Goal: Task Accomplishment & Management: Complete application form

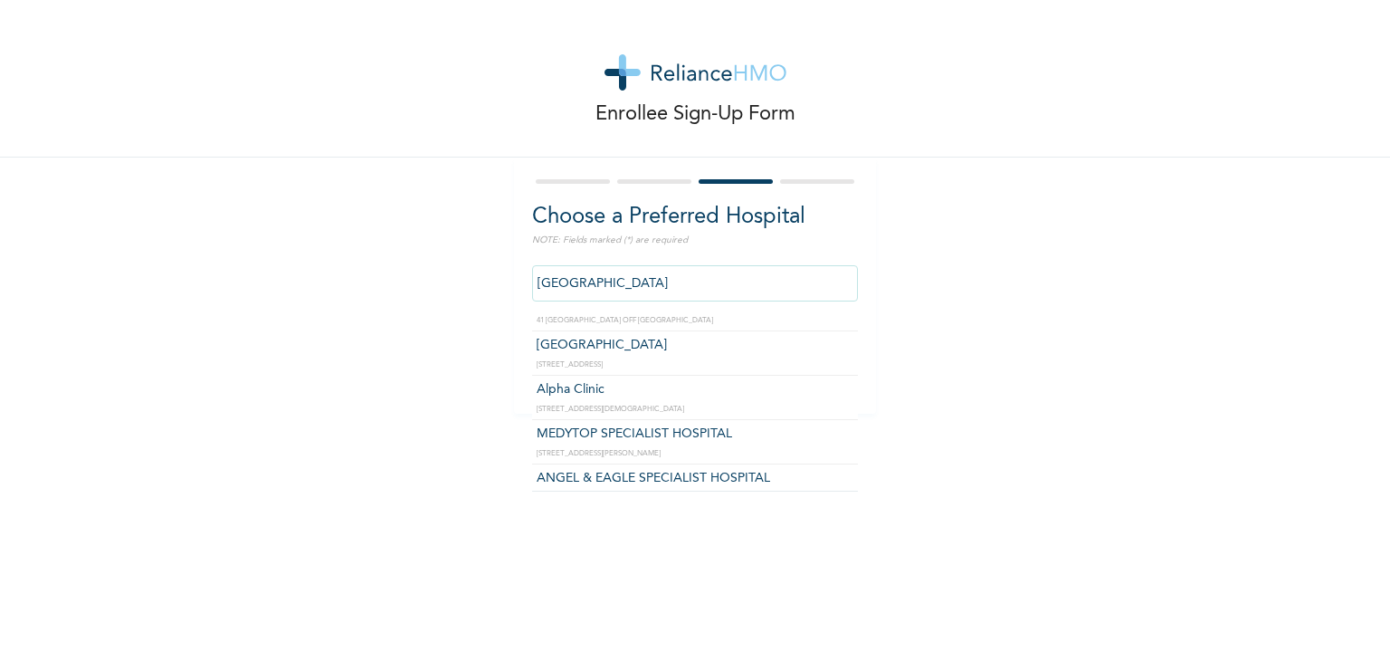
scroll to position [724, 0]
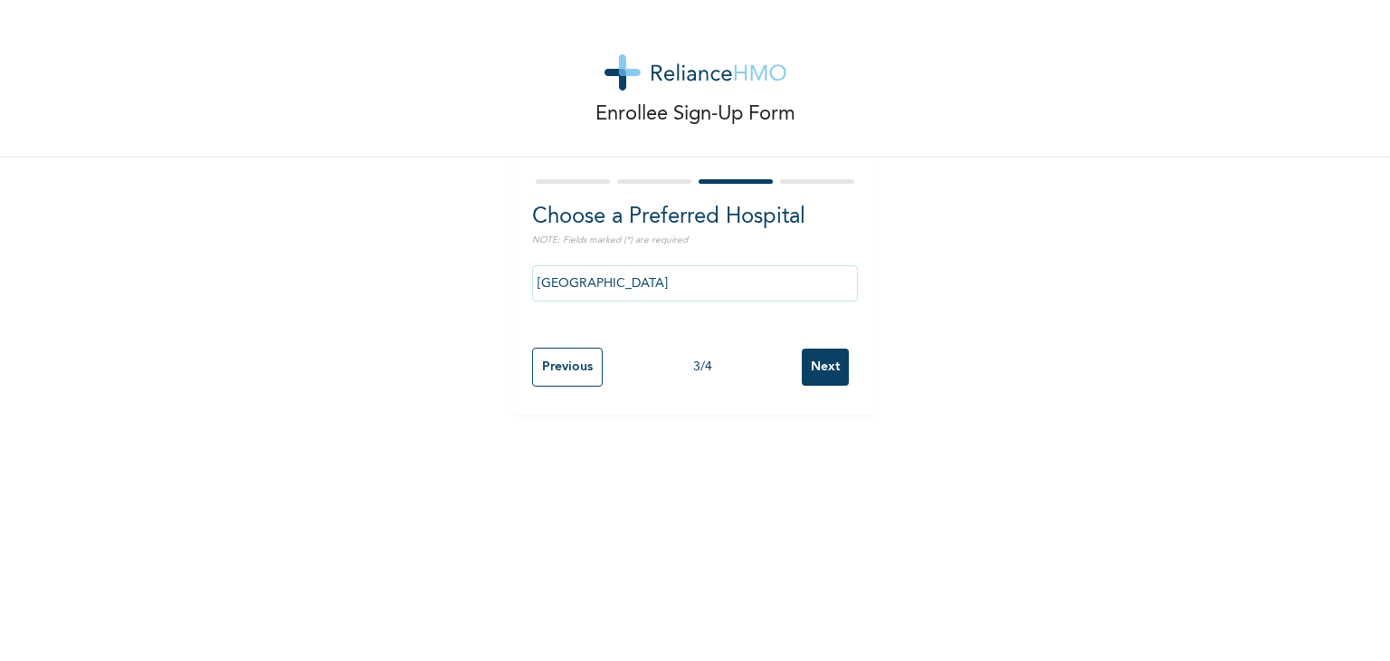
click at [920, 276] on div "Enrollee Sign-Up Form Choose a Preferred Hospital NOTE: Fields marked (*) are r…" at bounding box center [695, 207] width 1390 height 414
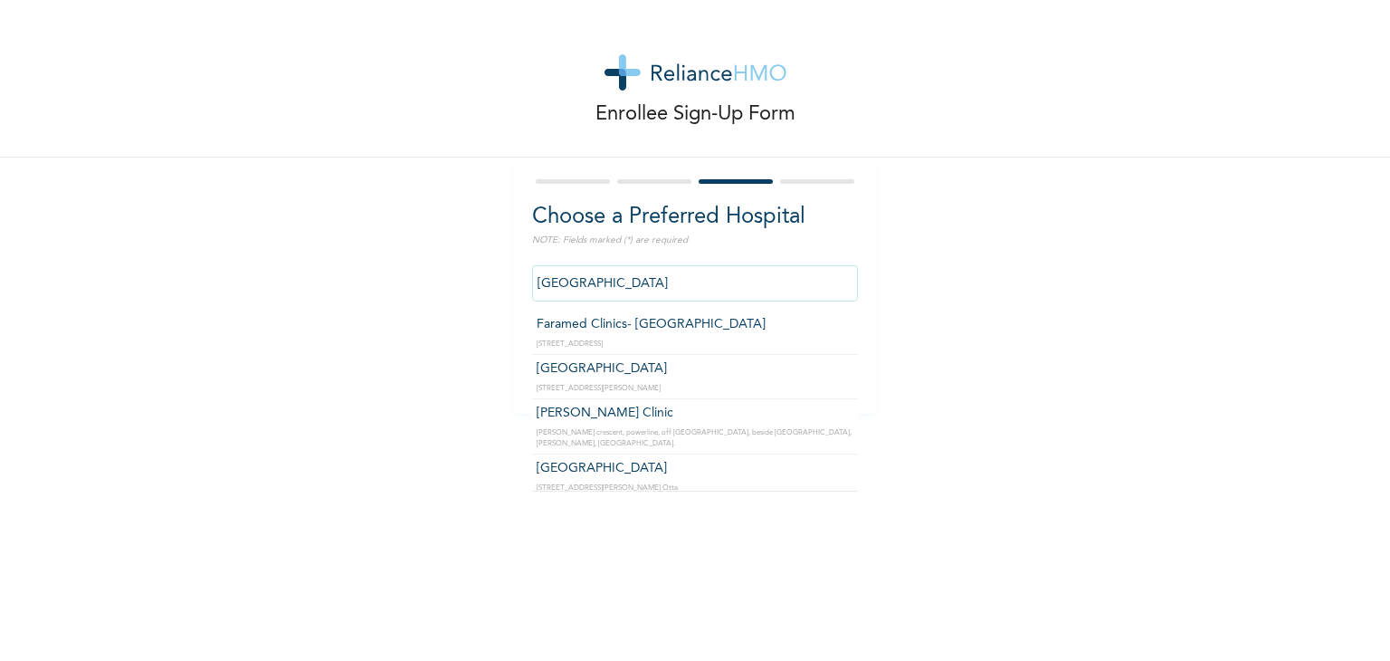
click at [829, 282] on input "[GEOGRAPHIC_DATA]" at bounding box center [695, 283] width 326 height 36
click at [673, 285] on input "[GEOGRAPHIC_DATA]" at bounding box center [695, 283] width 326 height 36
drag, startPoint x: 659, startPoint y: 286, endPoint x: 484, endPoint y: 291, distance: 174.8
click at [484, 289] on div "Enrollee Sign-Up Form Choose a Preferred Hospital NOTE: Fields marked (*) are r…" at bounding box center [695, 207] width 1390 height 414
drag, startPoint x: 700, startPoint y: 285, endPoint x: 478, endPoint y: 280, distance: 221.8
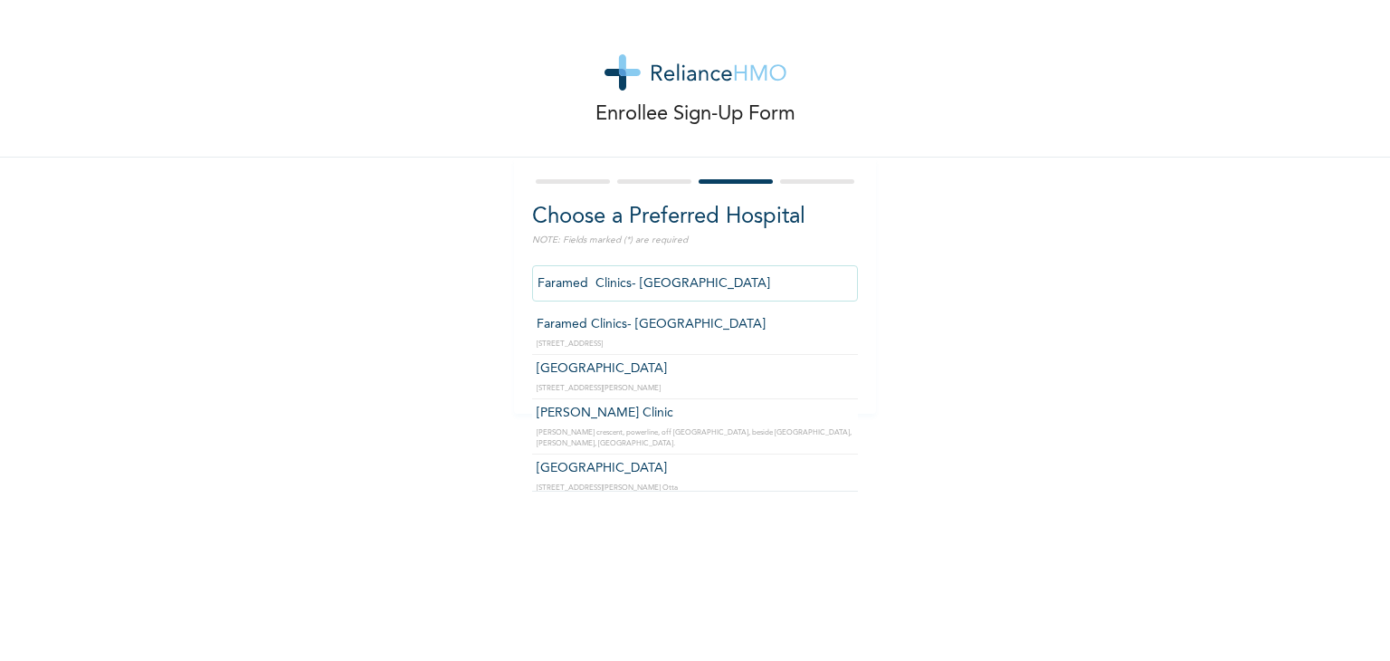
click at [478, 280] on div "Enrollee Sign-Up Form Choose a Preferred Hospital NOTE: Fields marked (*) are r…" at bounding box center [695, 207] width 1390 height 414
type input "[GEOGRAPHIC_DATA]"
drag, startPoint x: 663, startPoint y: 278, endPoint x: 499, endPoint y: 315, distance: 168.0
click at [499, 315] on div "Enrollee Sign-Up Form Choose a Preferred Hospital NOTE: Fields marked (*) are r…" at bounding box center [695, 207] width 1390 height 414
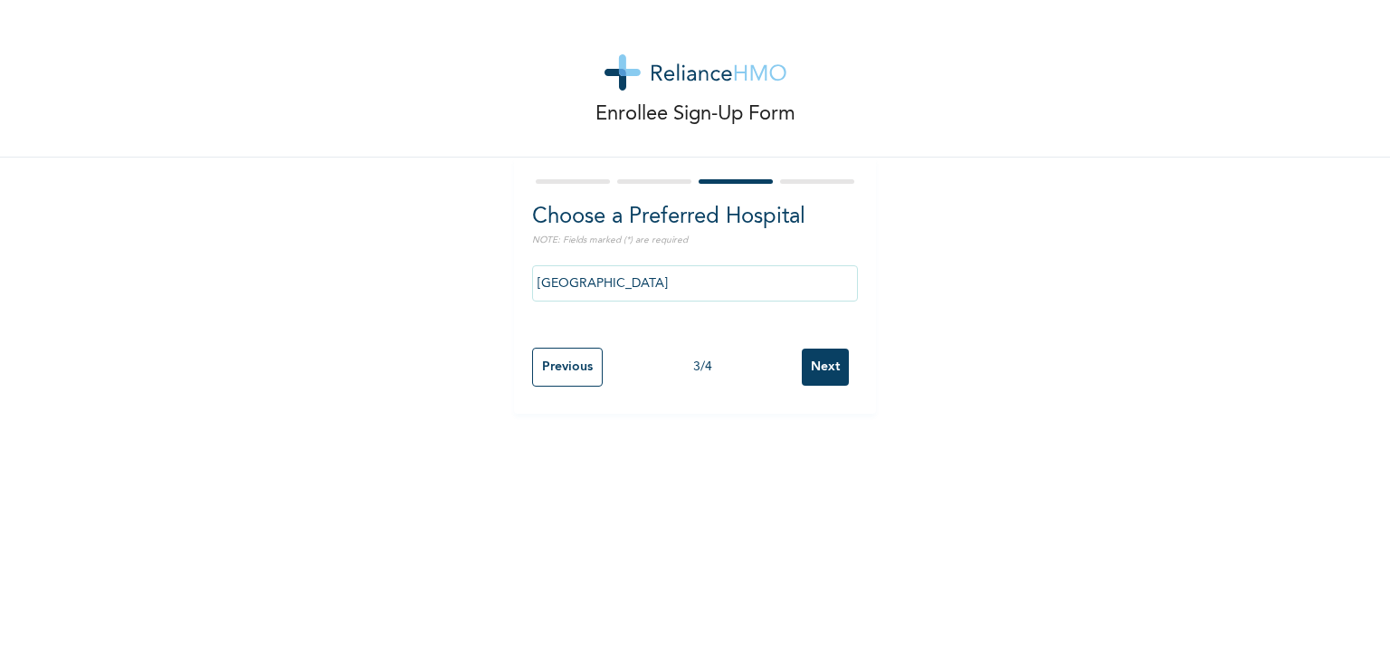
click at [572, 358] on input "Previous" at bounding box center [567, 367] width 71 height 39
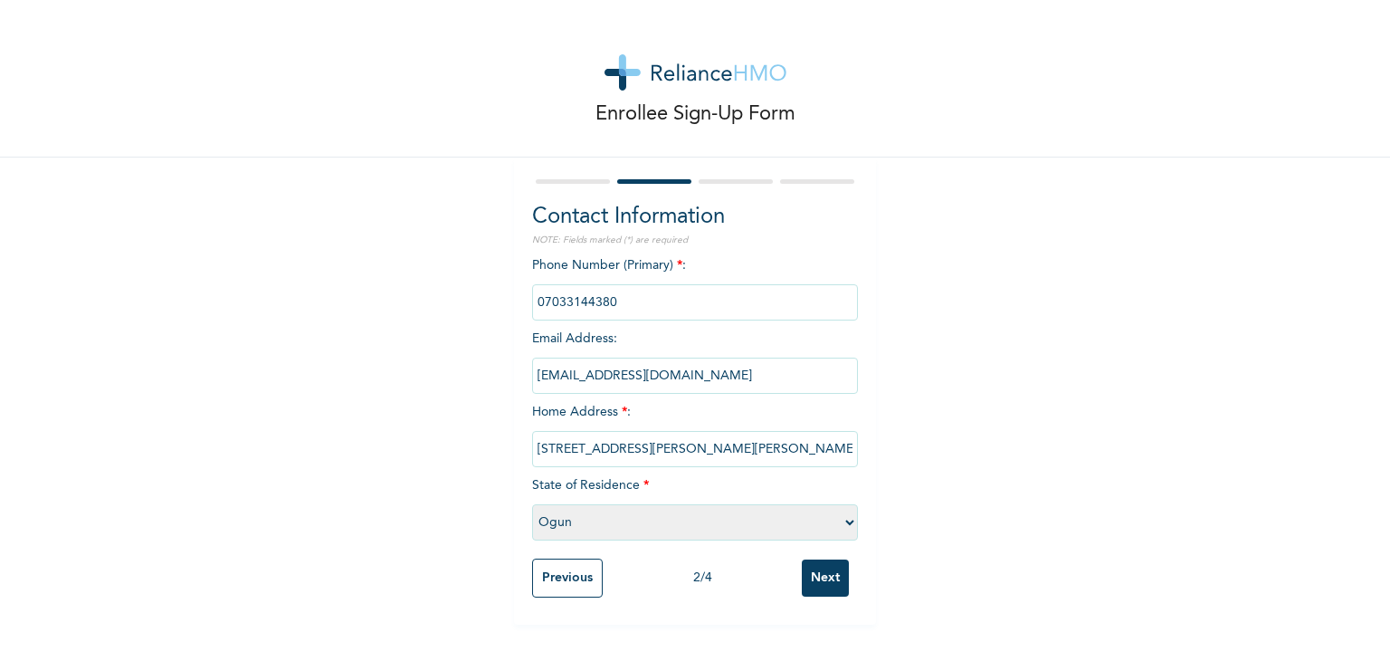
click at [568, 522] on select "Please select a State [PERSON_NAME] (FCT) [PERSON_NAME] Ibom [GEOGRAPHIC_DATA] …" at bounding box center [695, 522] width 326 height 36
select select "25"
click at [532, 504] on select "Please select a State [PERSON_NAME] (FCT) [PERSON_NAME] Ibom [GEOGRAPHIC_DATA] …" at bounding box center [695, 522] width 326 height 36
click at [818, 577] on input "Next" at bounding box center [825, 577] width 47 height 37
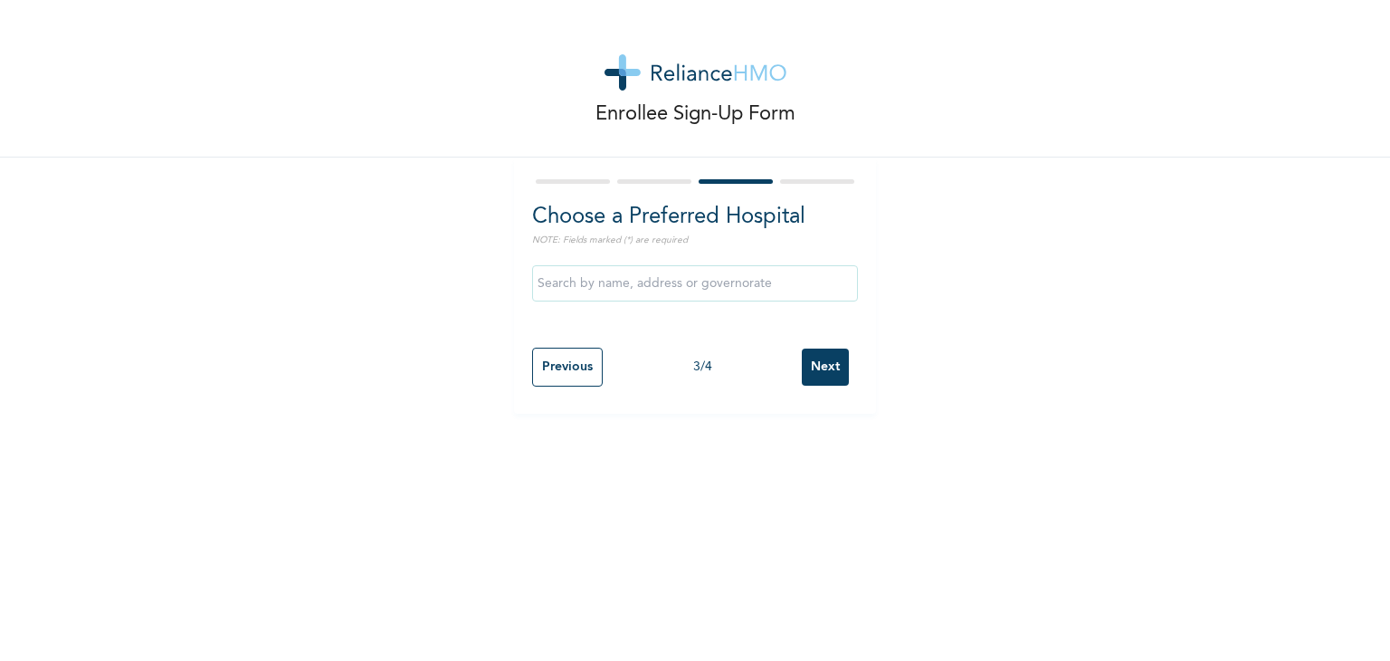
click at [591, 283] on input "text" at bounding box center [695, 283] width 326 height 36
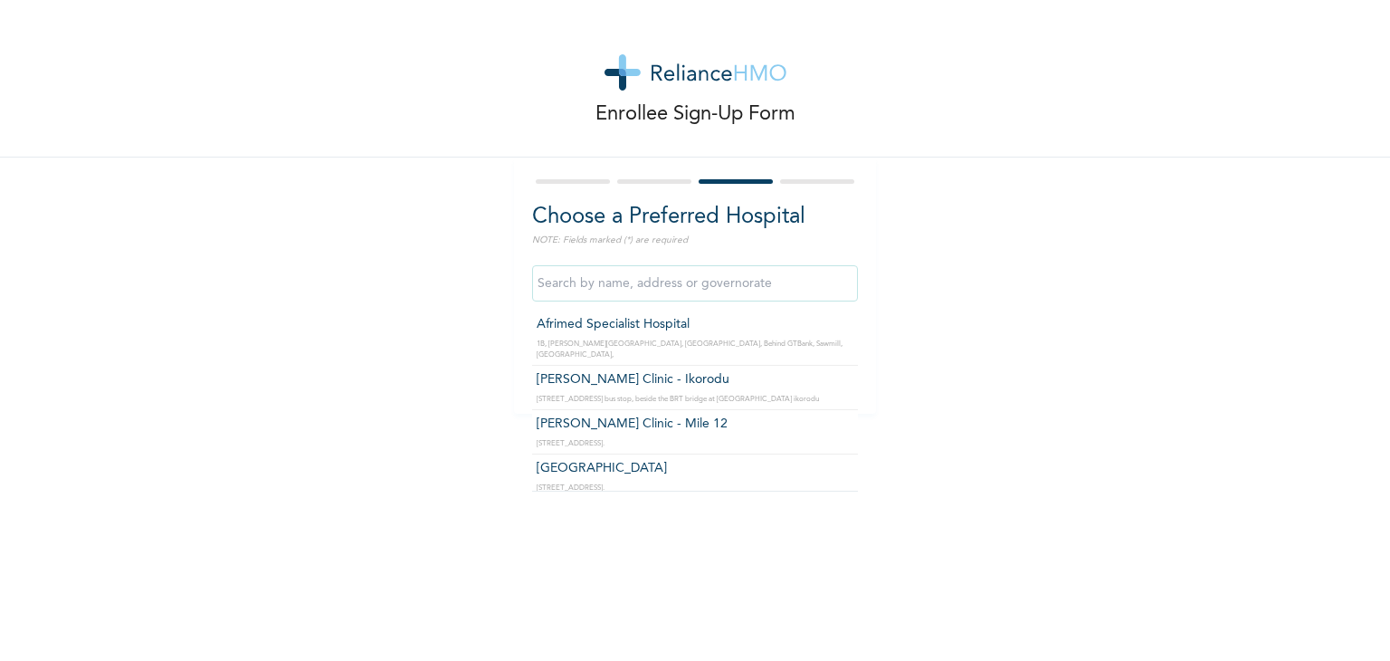
click at [521, 279] on div "Choose a Preferred Hospital NOTE: Fields marked (*) are required Afrimed Specia…" at bounding box center [695, 286] width 362 height 256
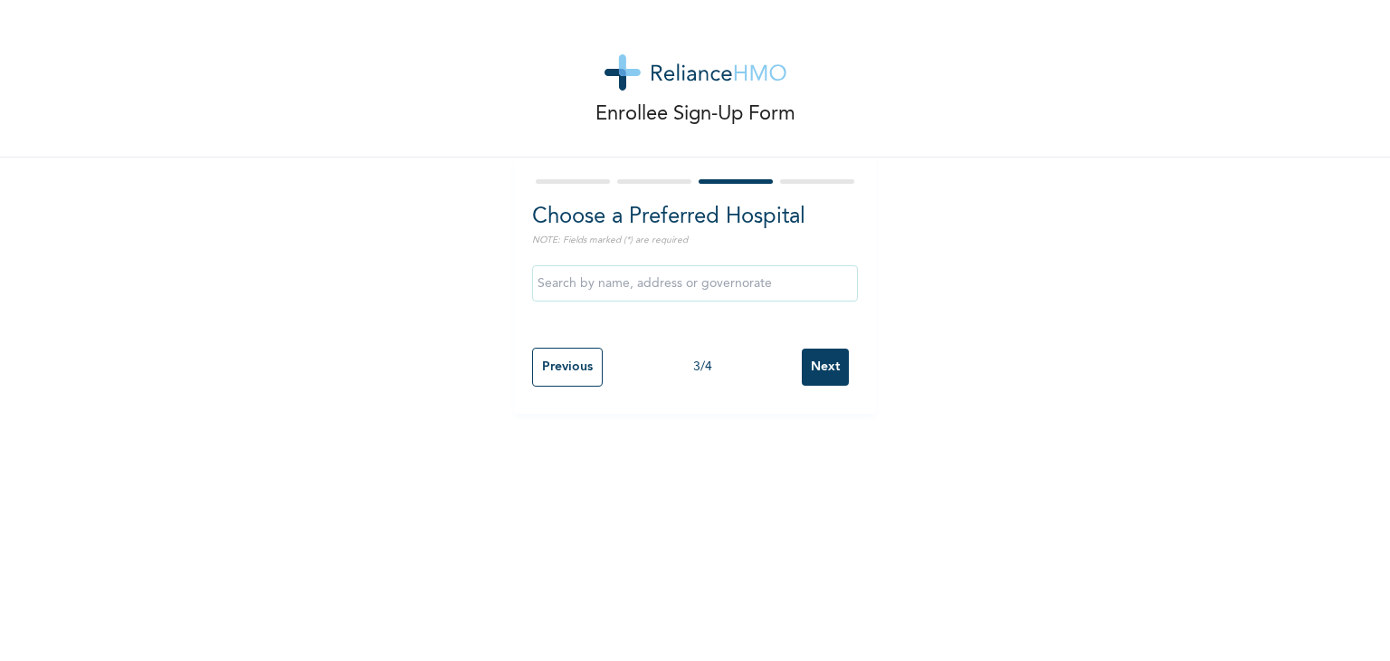
click at [543, 359] on input "Previous" at bounding box center [567, 367] width 71 height 39
select select "25"
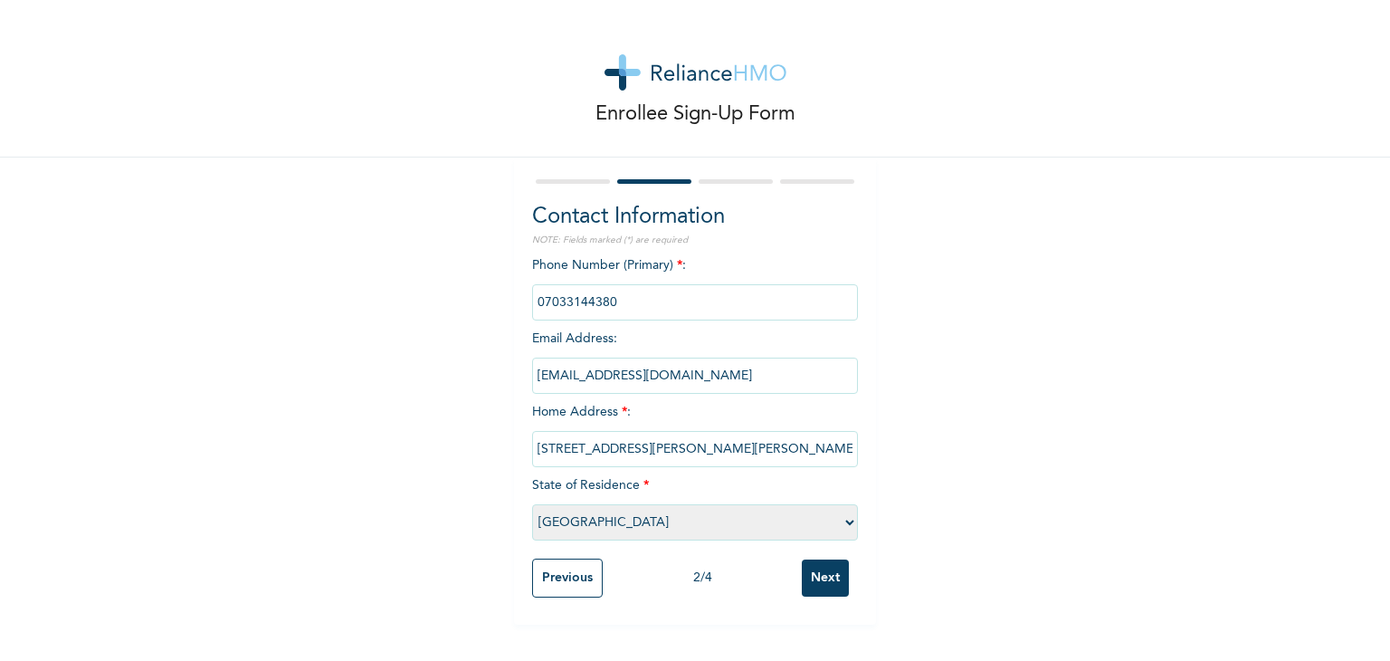
click at [724, 450] on input "[STREET_ADDRESS][PERSON_NAME][PERSON_NAME]" at bounding box center [695, 449] width 326 height 36
type input "[STREET_ADDRESS][PERSON_NAME]"
click at [821, 577] on input "Next" at bounding box center [825, 577] width 47 height 37
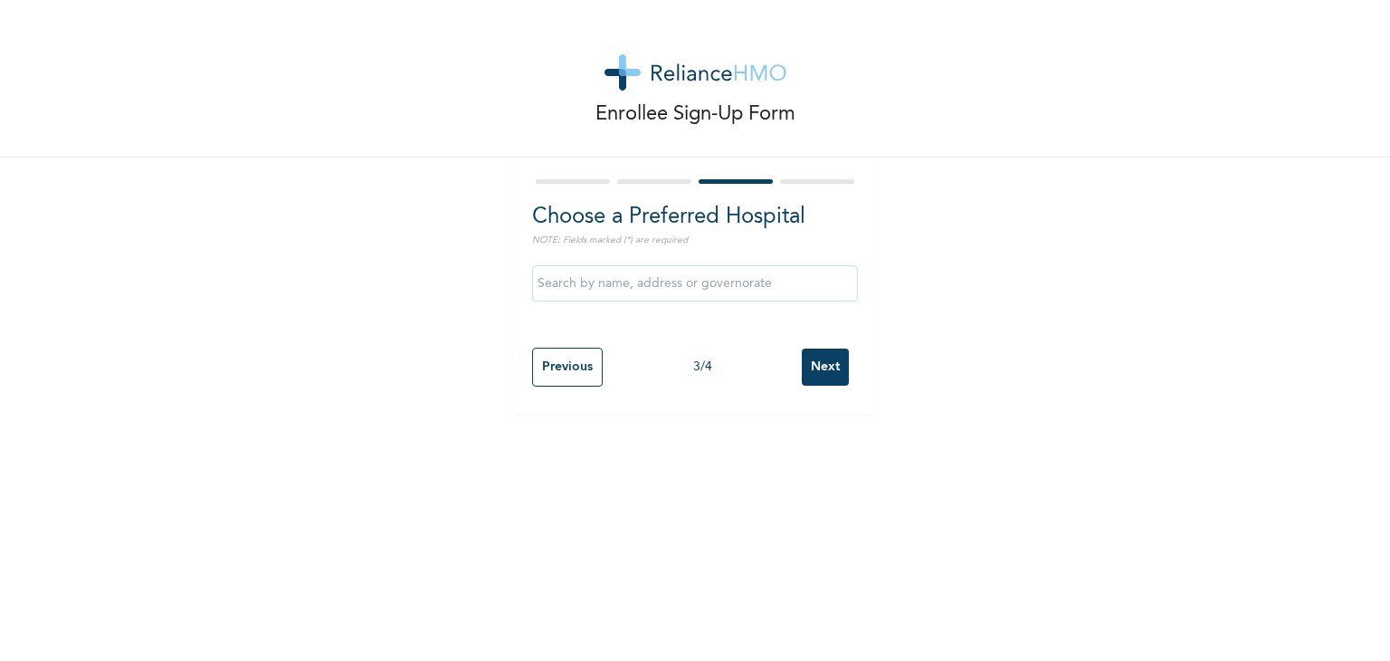
click at [715, 282] on input "text" at bounding box center [695, 283] width 326 height 36
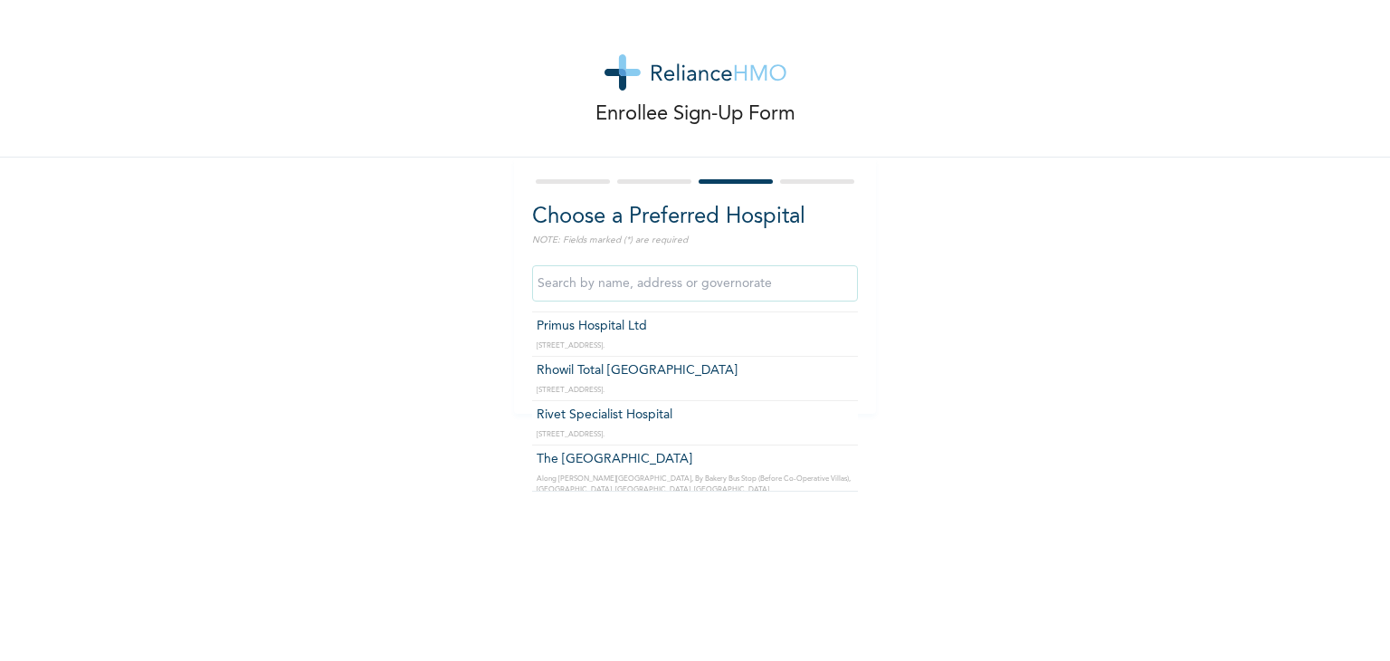
scroll to position [905, 0]
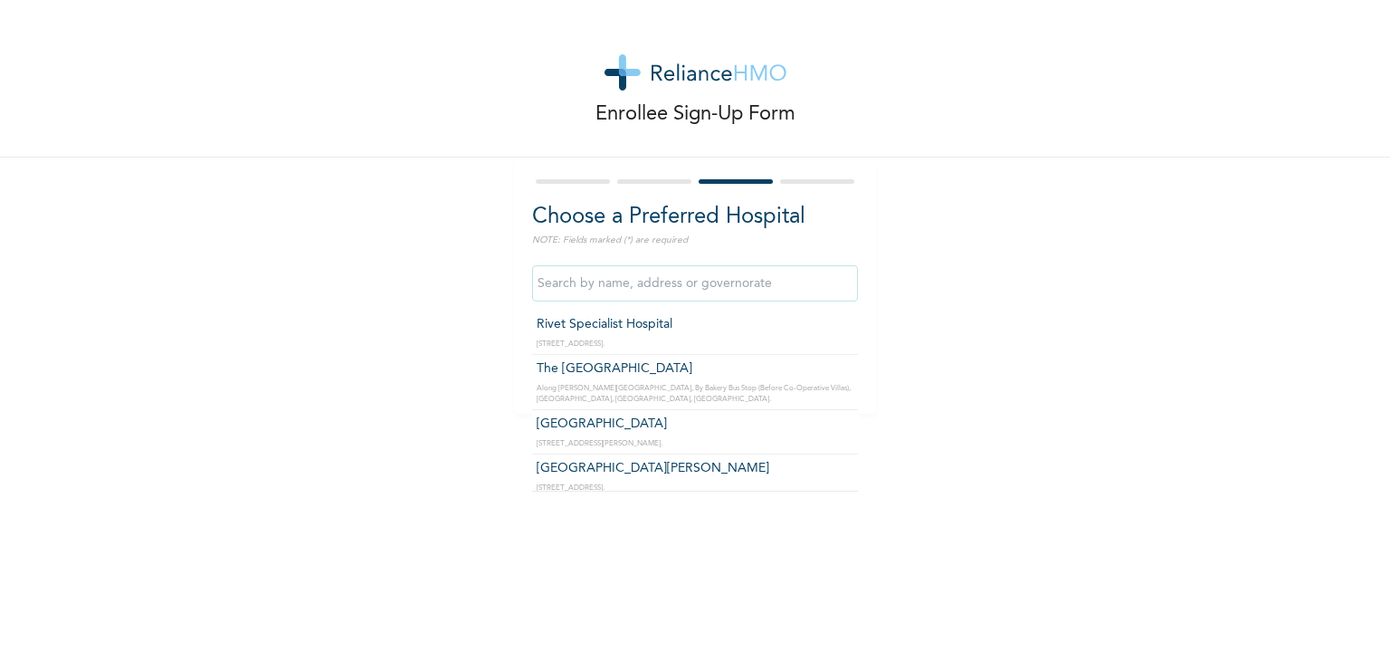
click at [515, 280] on div "Choose a Preferred Hospital NOTE: Fields marked (*) are required Afrimed Specia…" at bounding box center [695, 286] width 362 height 256
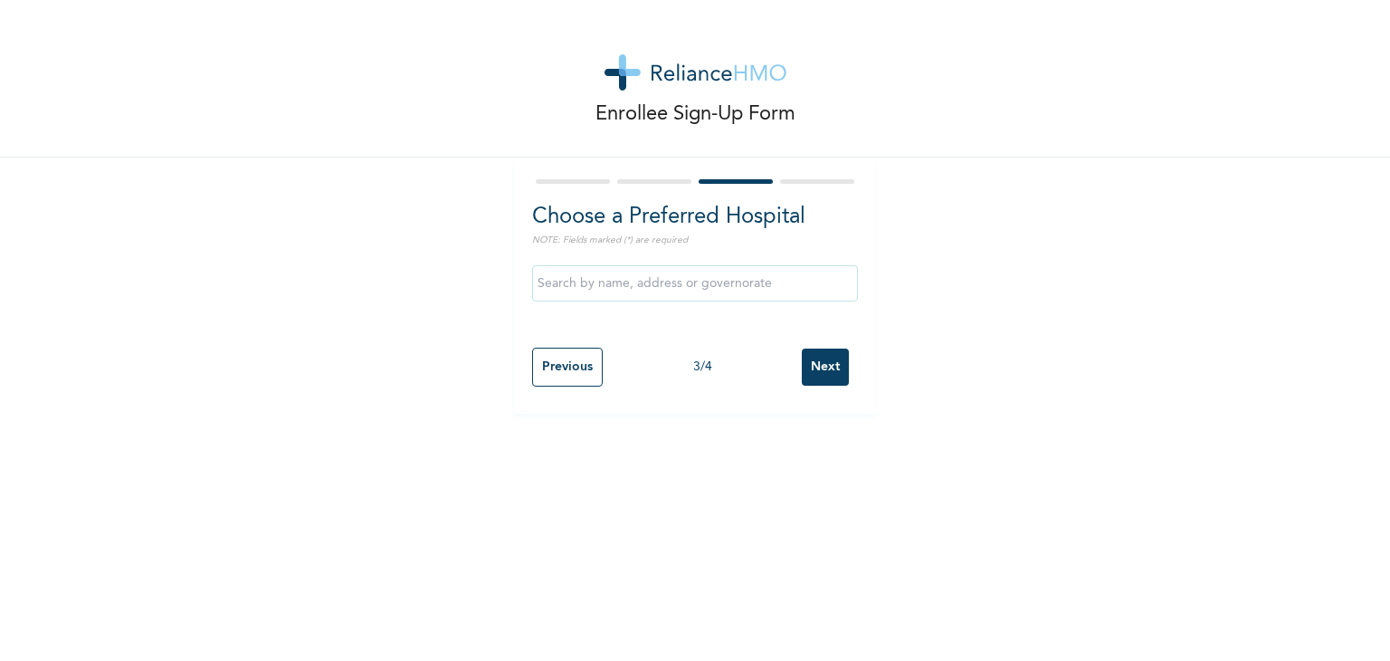
click at [551, 367] on input "Previous" at bounding box center [567, 367] width 71 height 39
select select "25"
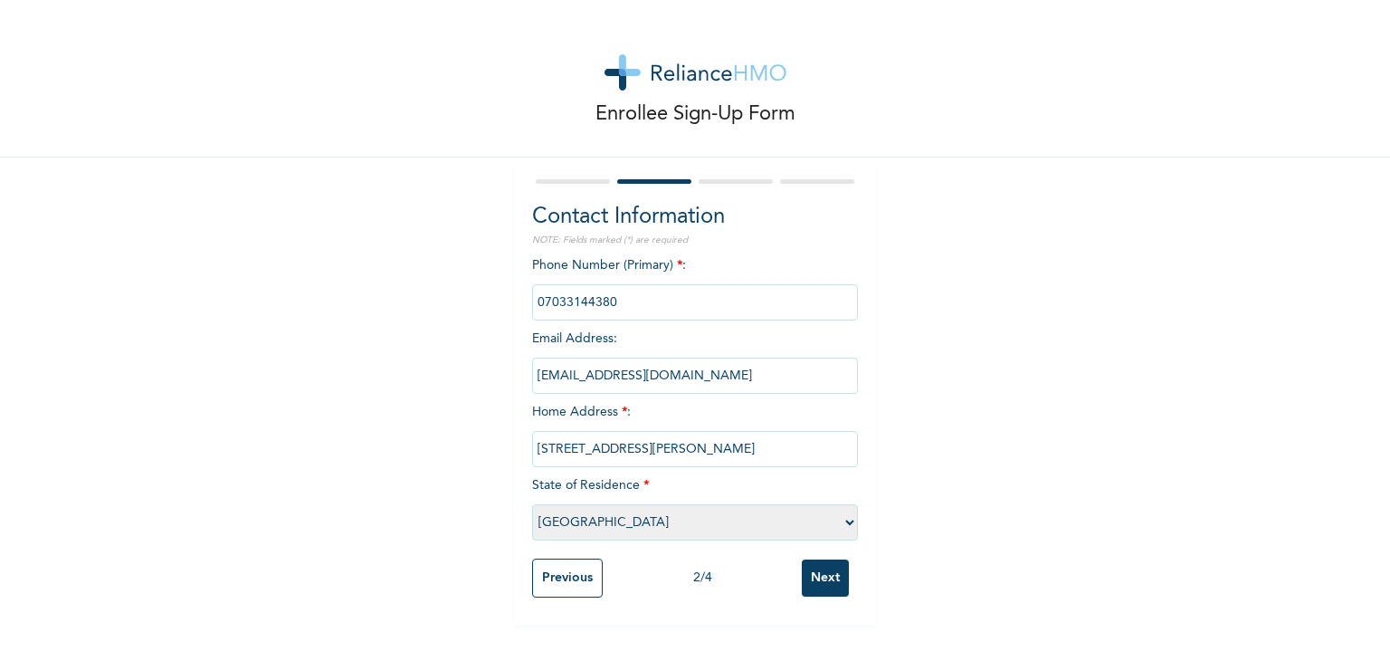
click at [807, 453] on input "[STREET_ADDRESS][PERSON_NAME]" at bounding box center [695, 449] width 326 height 36
type input "[STREET_ADDRESS][PERSON_NAME]"
click at [817, 573] on input "Next" at bounding box center [825, 577] width 47 height 37
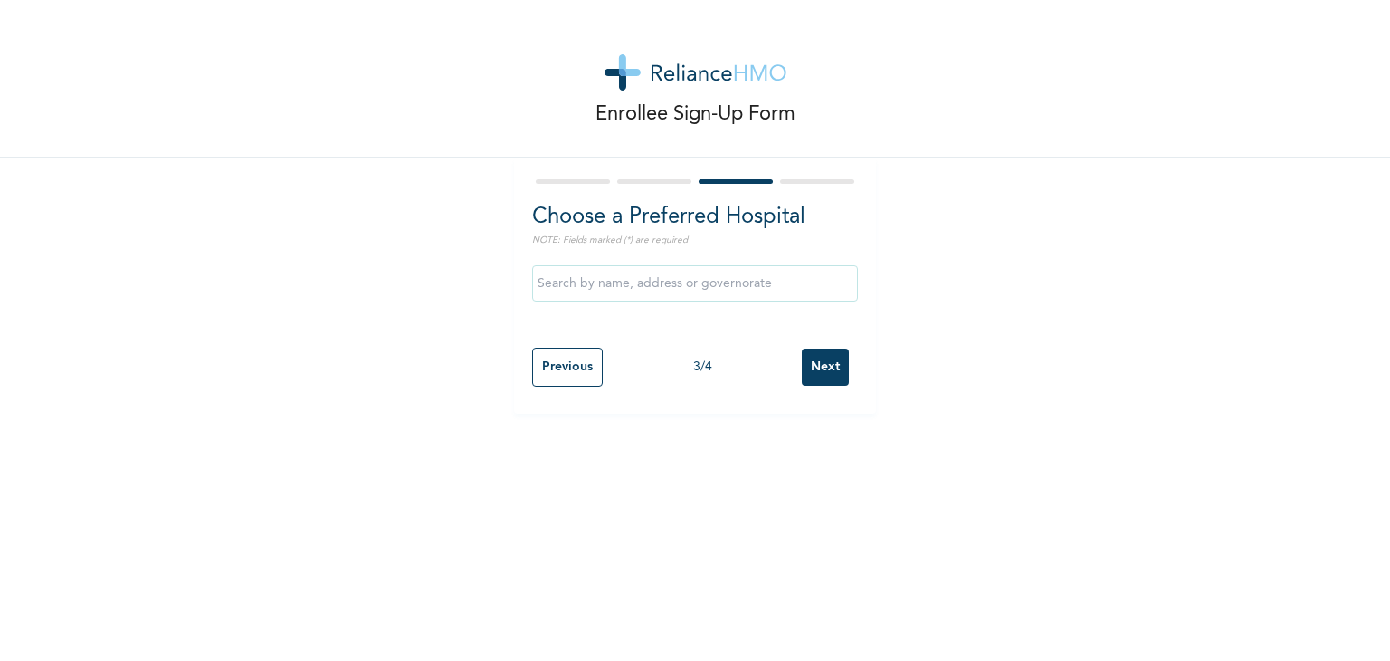
click at [650, 282] on input "text" at bounding box center [695, 283] width 326 height 36
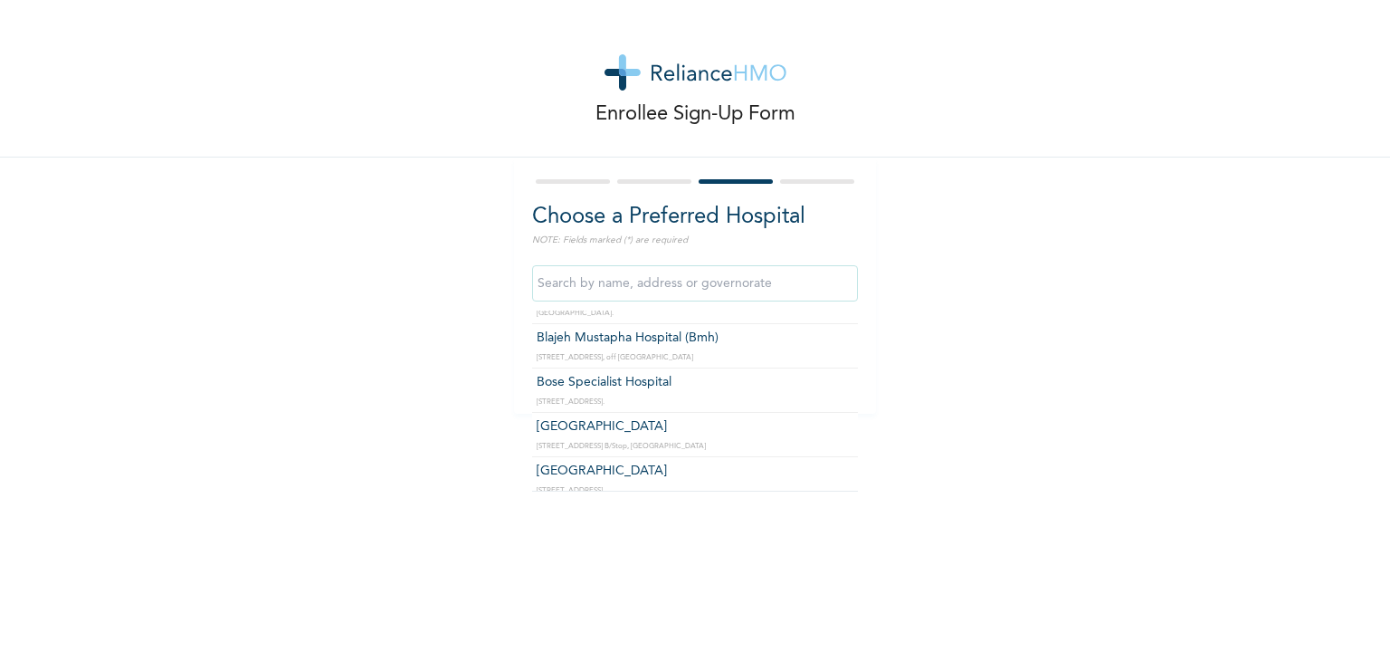
scroll to position [1358, 0]
click at [602, 282] on input "text" at bounding box center [695, 283] width 326 height 36
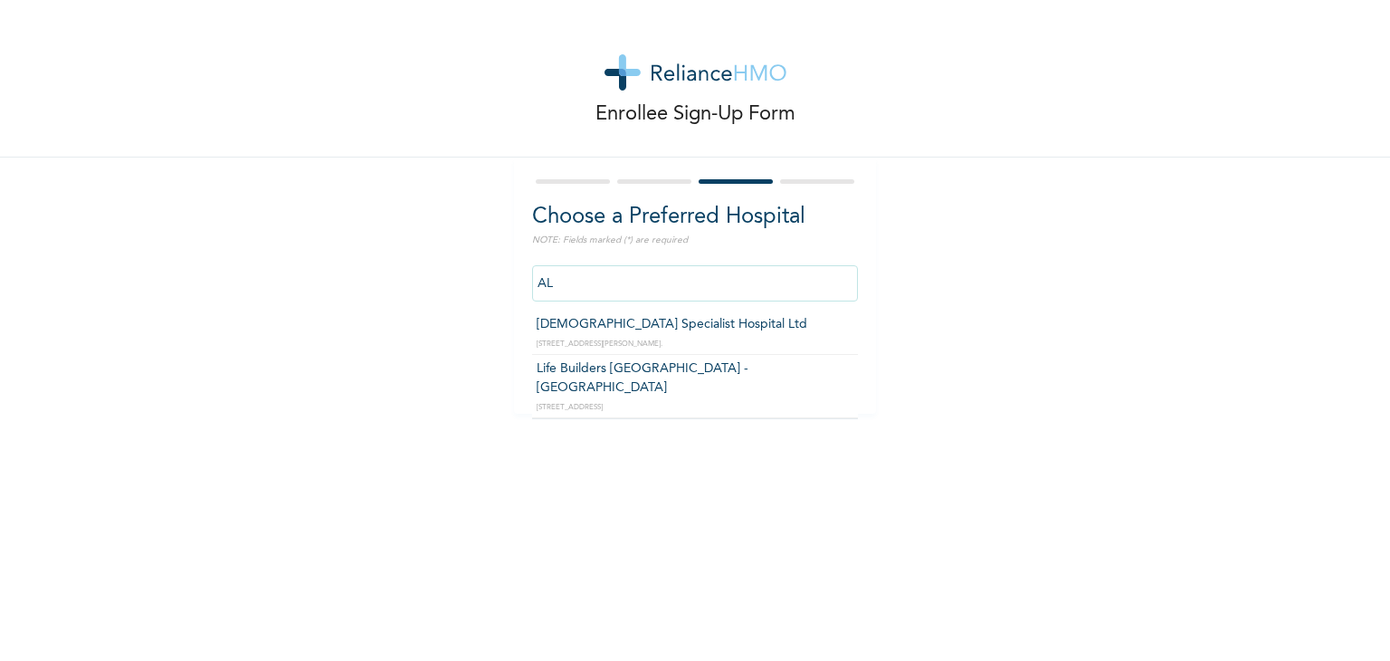
type input "A"
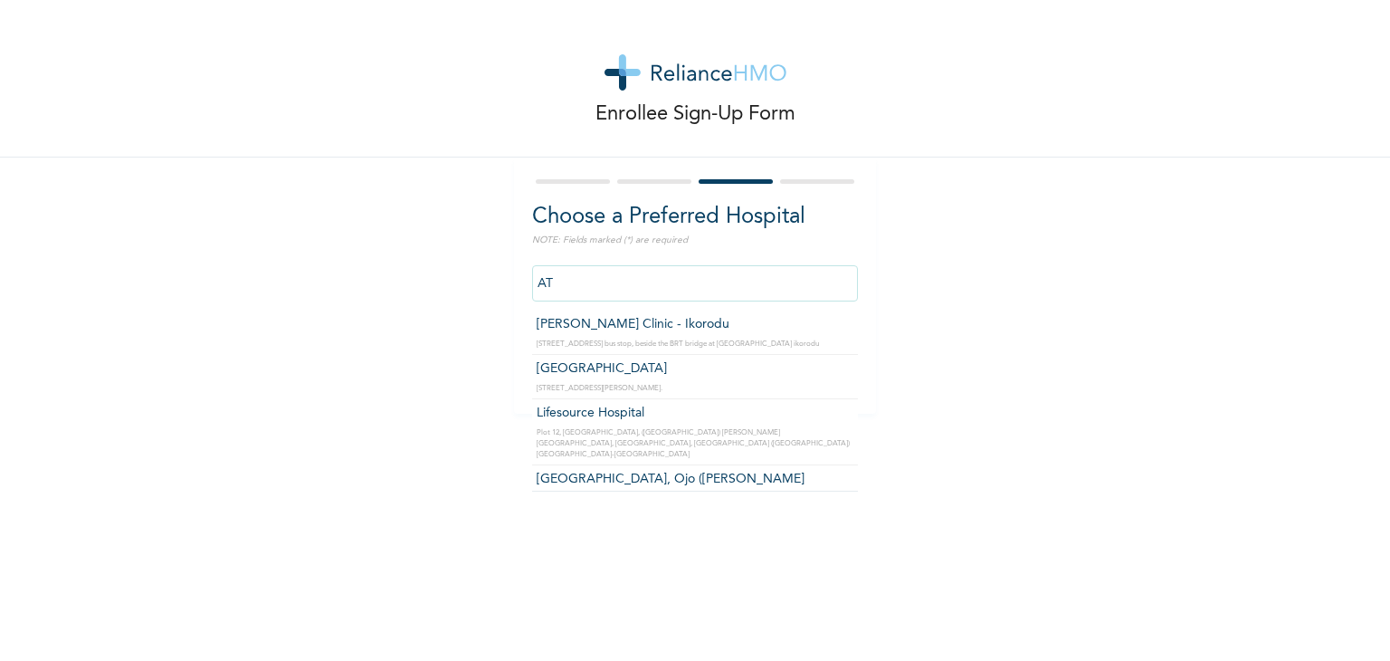
type input "A"
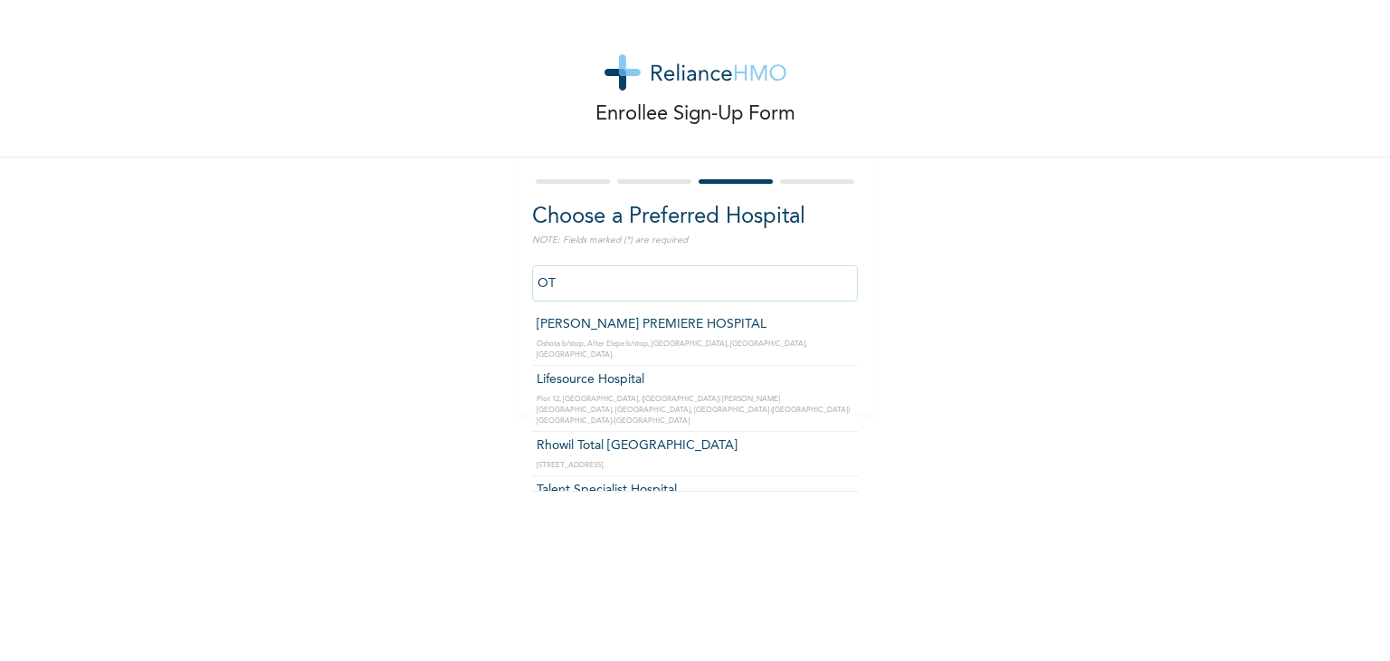
type input "O"
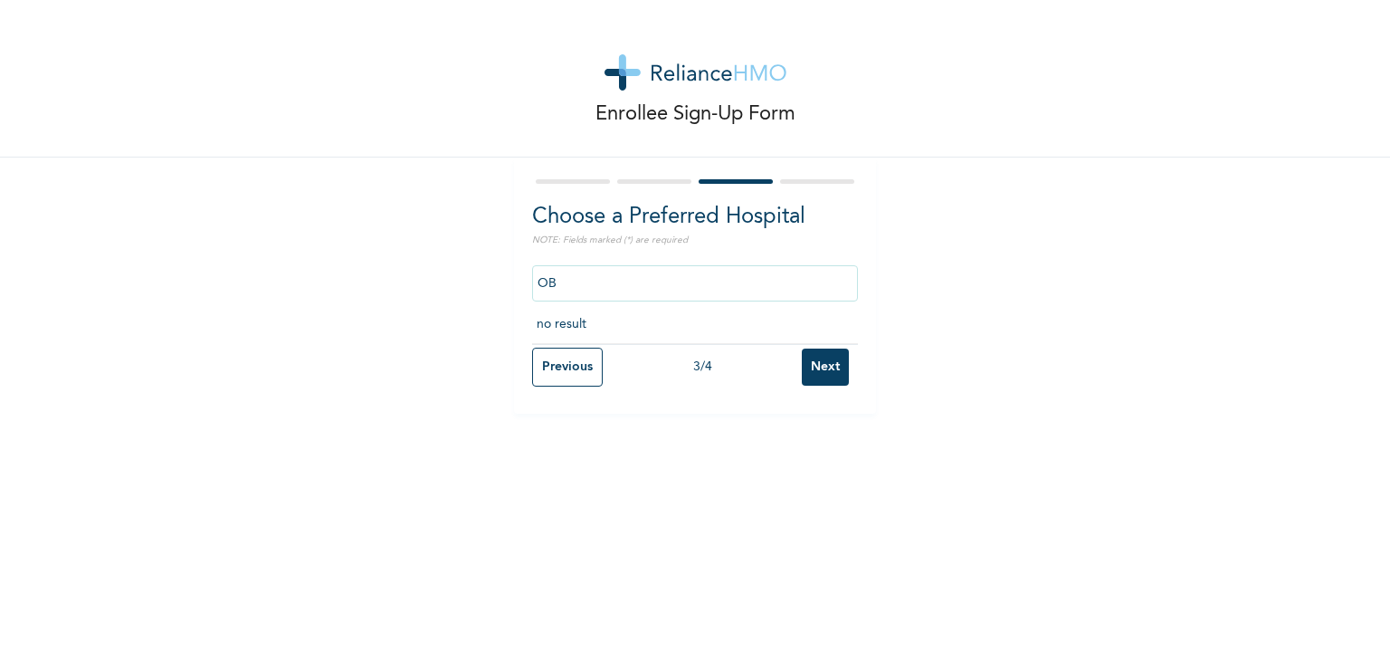
type input "O"
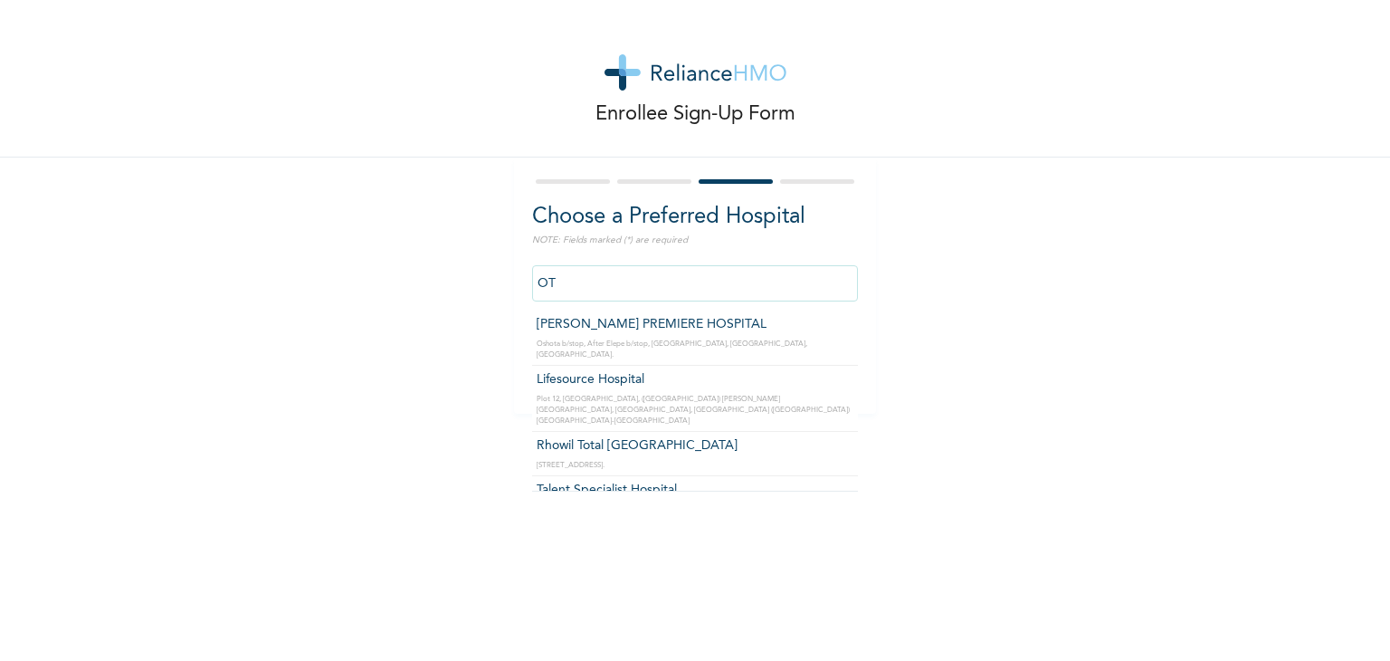
type input "O"
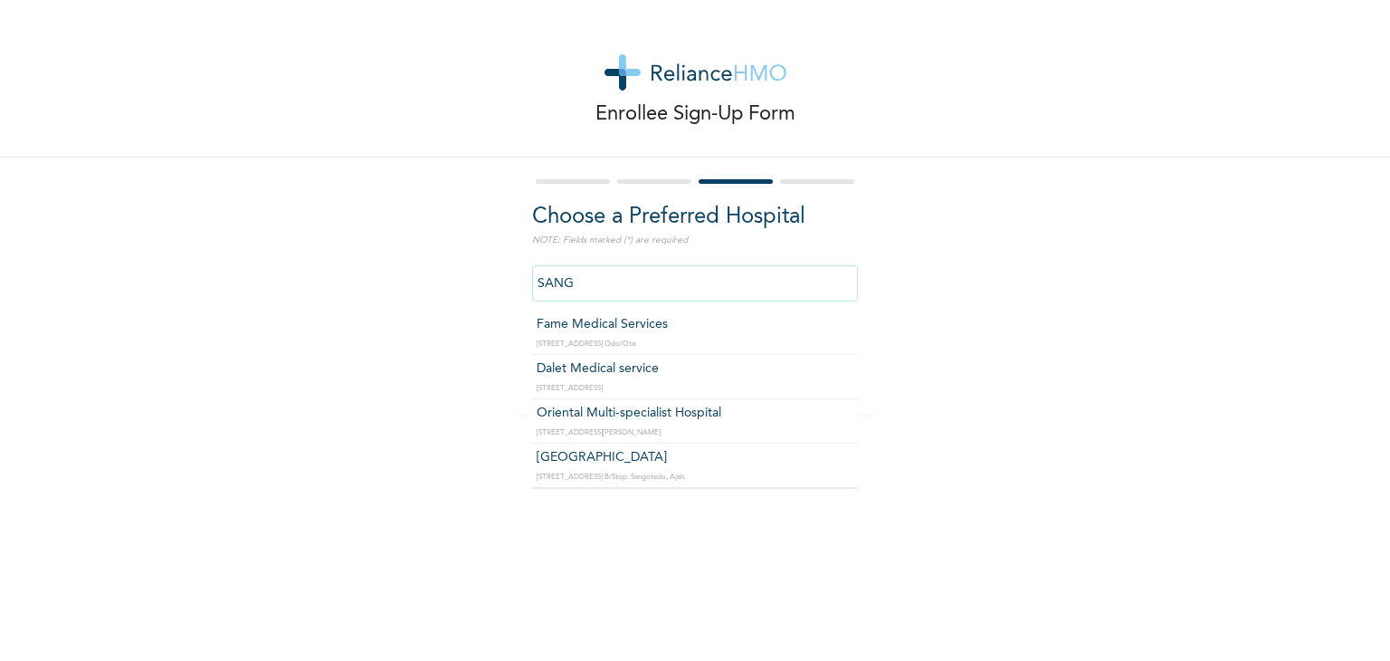
type input "SANGO"
drag, startPoint x: 603, startPoint y: 284, endPoint x: 453, endPoint y: 291, distance: 150.4
click at [453, 291] on div "Enrollee Sign-Up Form Choose a Preferred Hospital NOTE: Fields marked (*) are r…" at bounding box center [695, 207] width 1390 height 414
